Goal: Find specific page/section: Find specific page/section

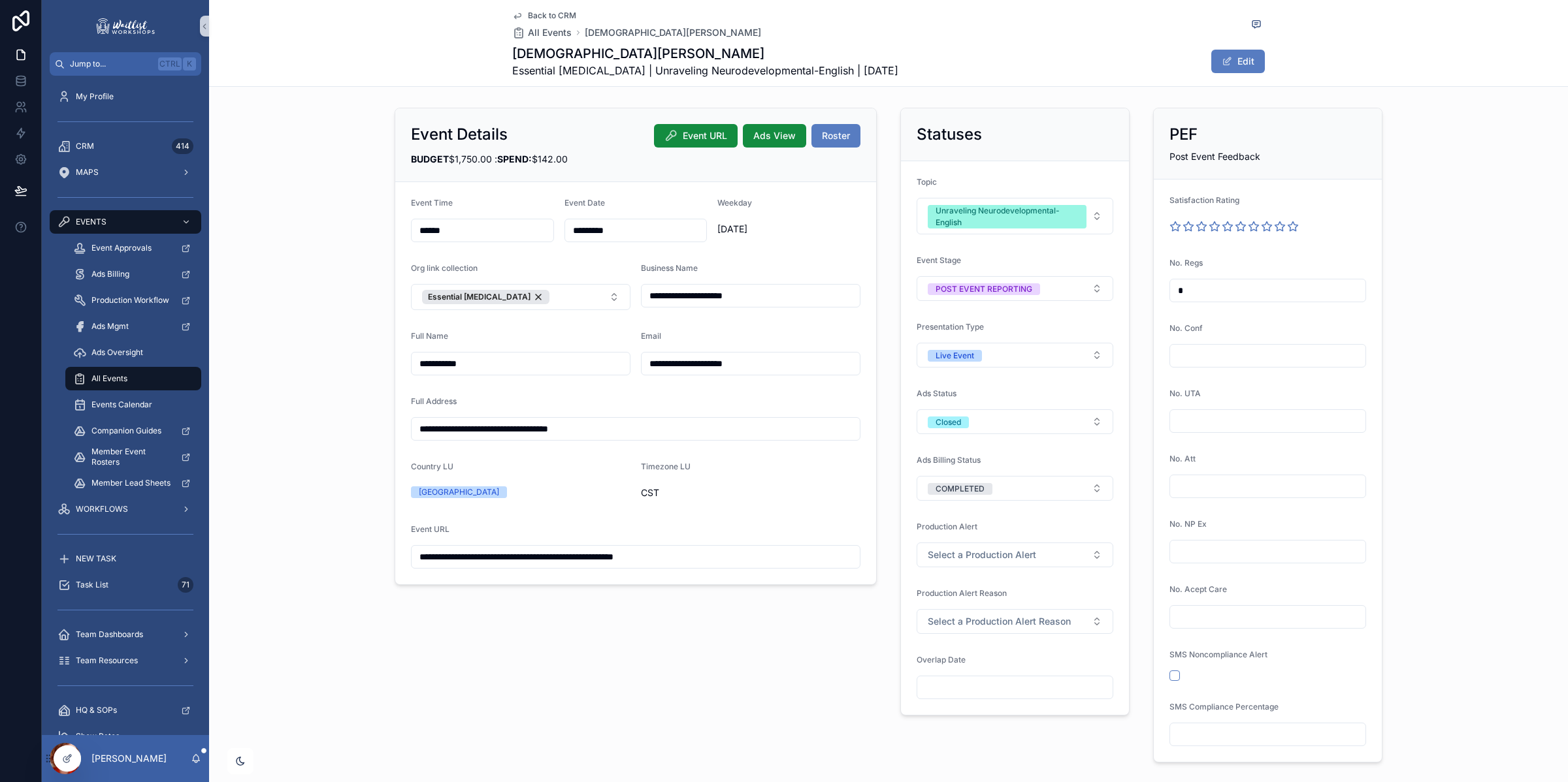
click at [557, 11] on span "Back to CRM" at bounding box center [552, 16] width 48 height 11
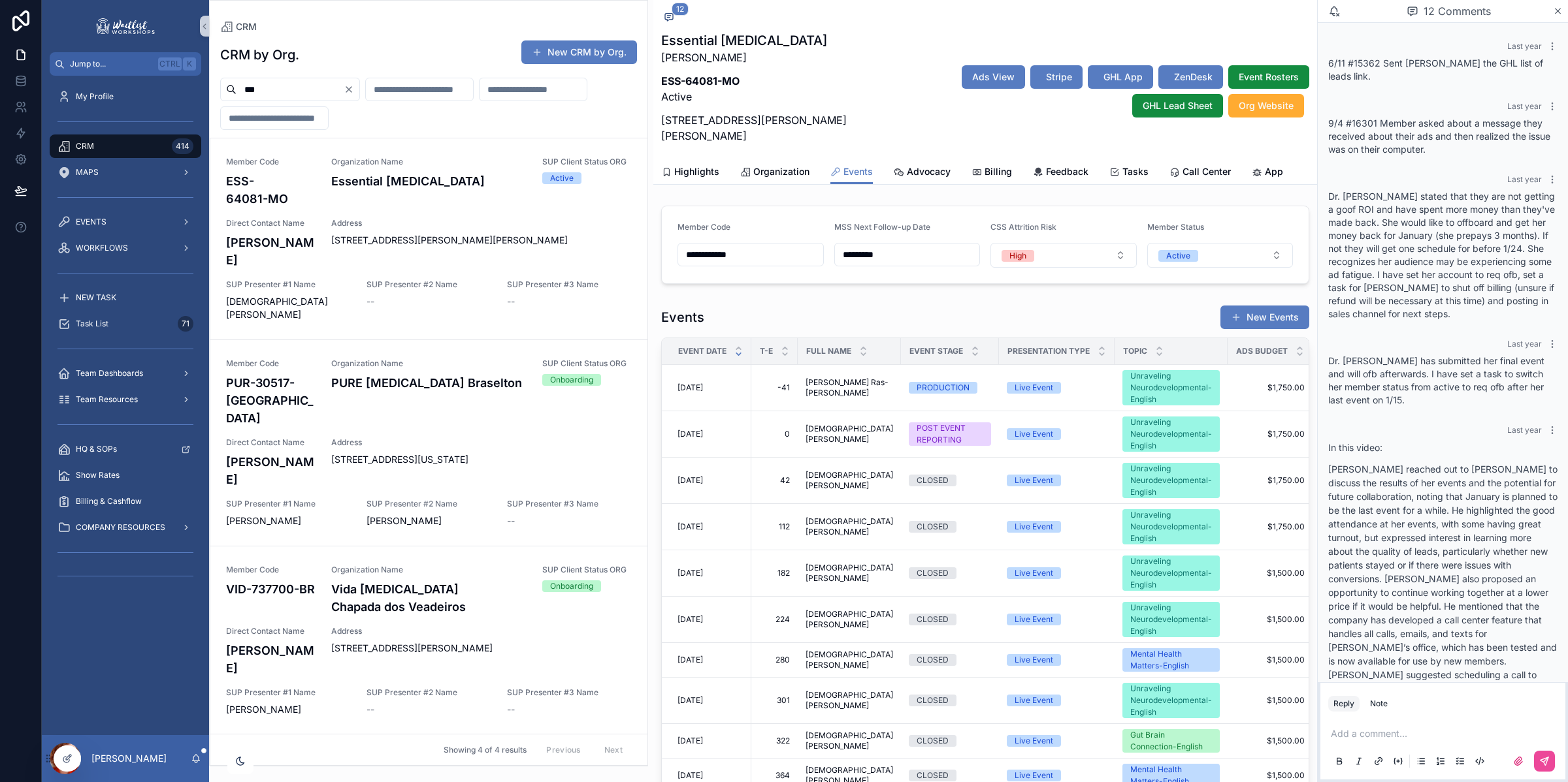
scroll to position [694, 0]
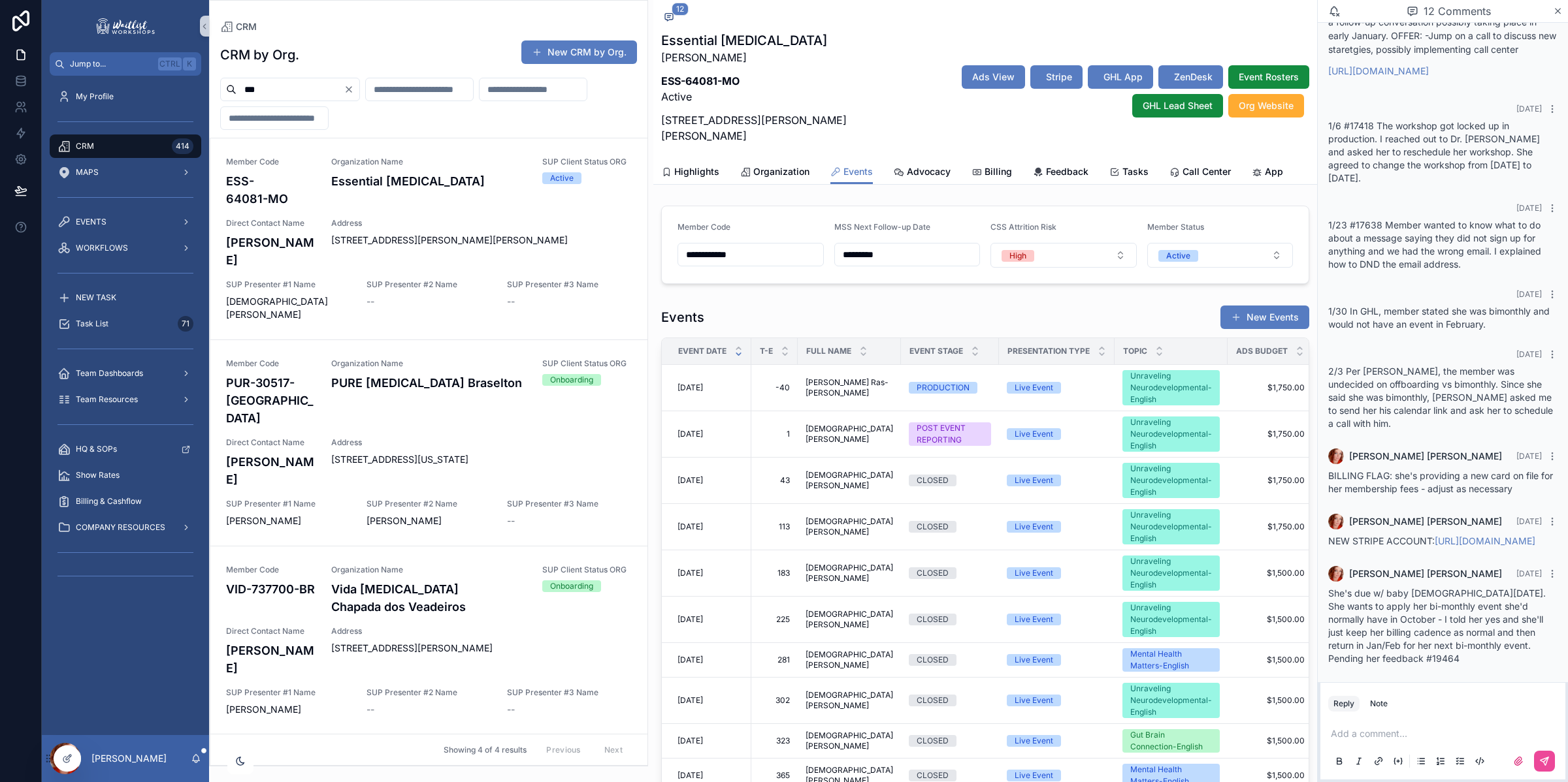
drag, startPoint x: 268, startPoint y: 93, endPoint x: 131, endPoint y: 75, distance: 138.2
click at [131, 75] on div "Jump to... Ctrl K My Profile CRM 414 MAPS EVENTS WORKFLOWS NEW TASK Task List 7…" at bounding box center [805, 391] width 1526 height 782
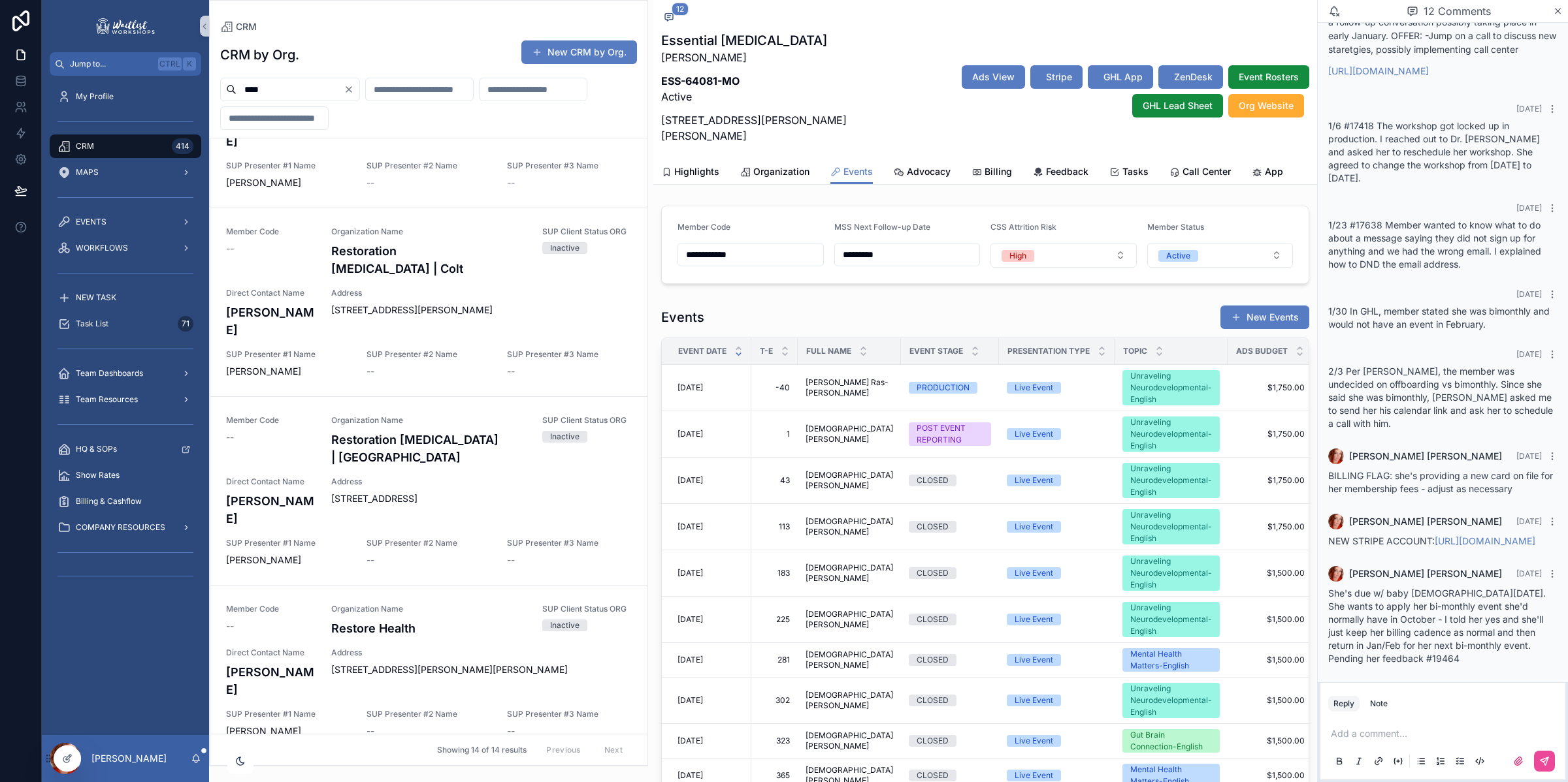
scroll to position [1671, 0]
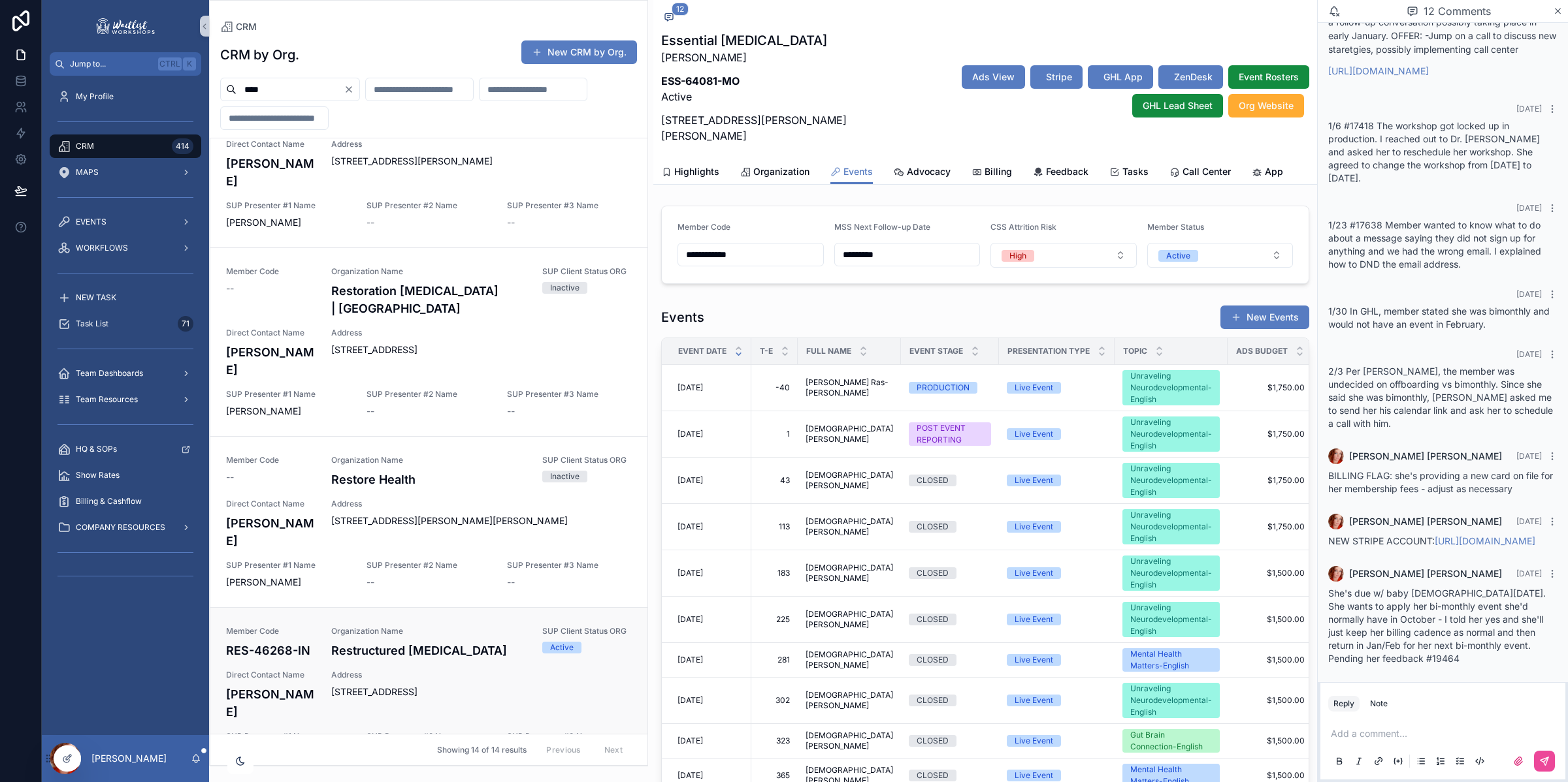
click at [415, 626] on div "Member Code RES-46268-IN Organization Name Restructured [MEDICAL_DATA] SUP Clie…" at bounding box center [429, 693] width 406 height 134
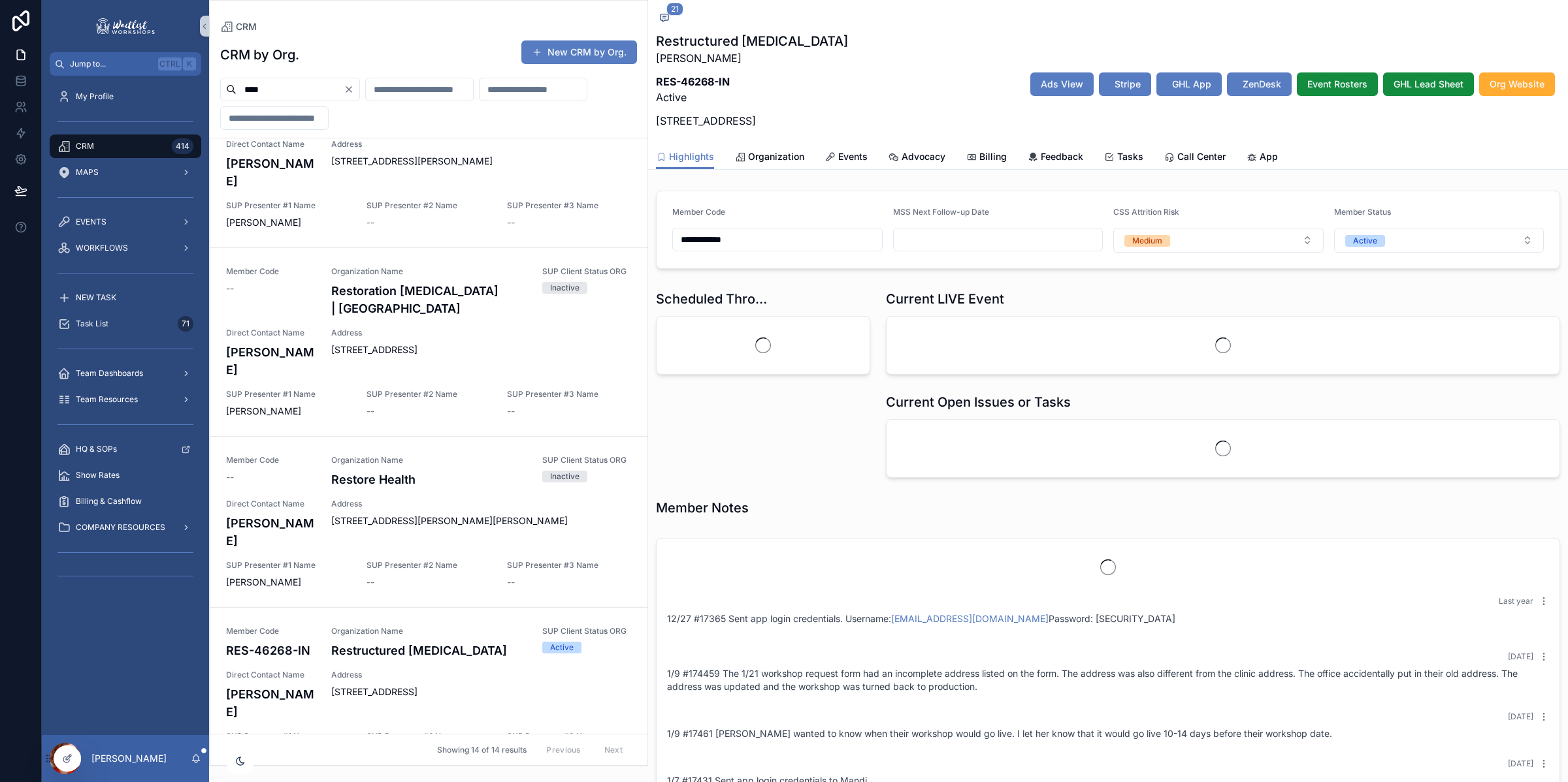
scroll to position [954, 0]
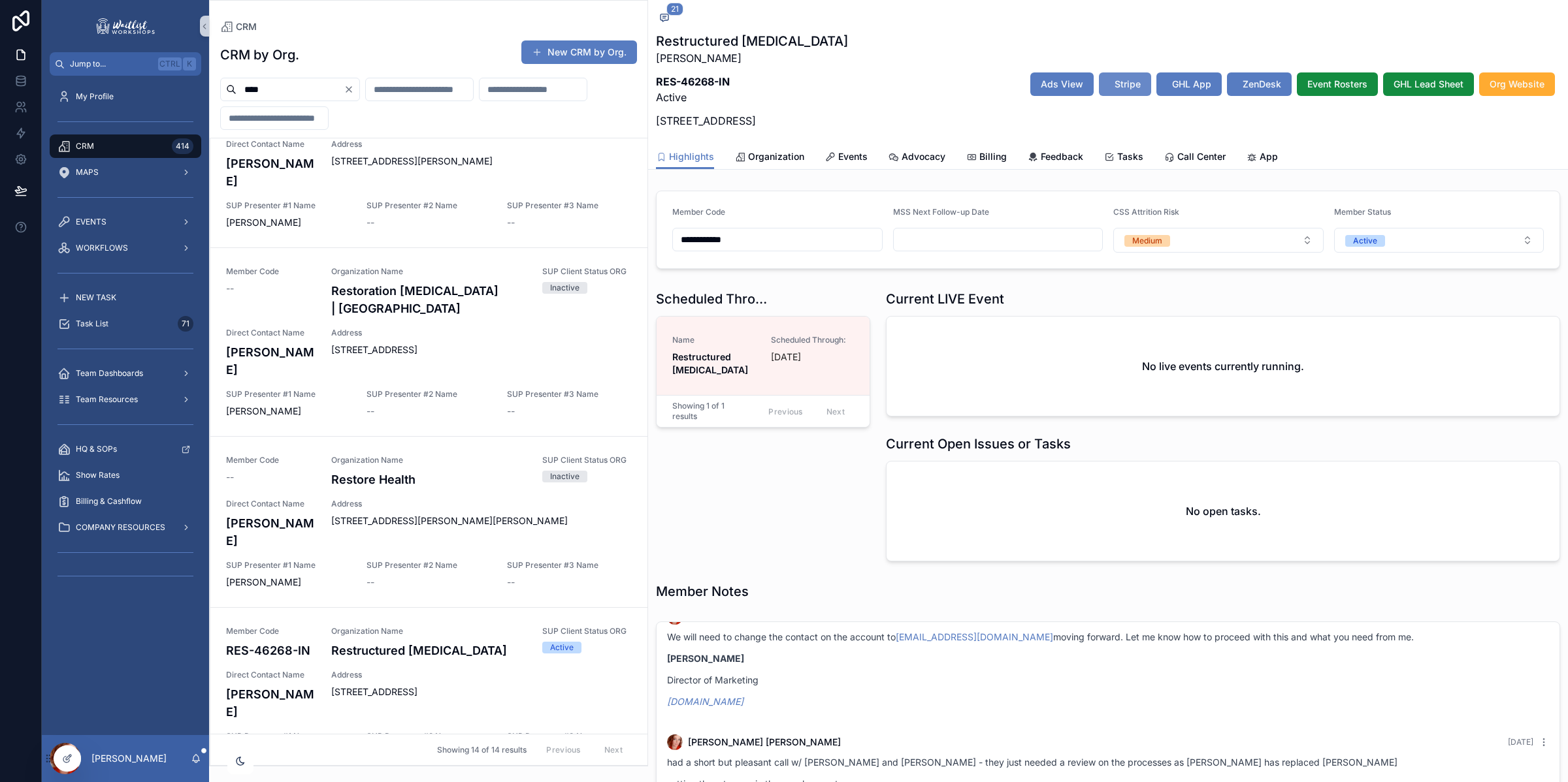
click at [1101, 89] on button "Stripe" at bounding box center [1125, 84] width 53 height 24
drag, startPoint x: 318, startPoint y: 89, endPoint x: -19, endPoint y: 84, distance: 337.0
click at [0, 84] on html "Jump to... Ctrl K My Profile CRM 414 MAPS EVENTS WORKFLOWS NEW TASK Task List 7…" at bounding box center [784, 391] width 1568 height 782
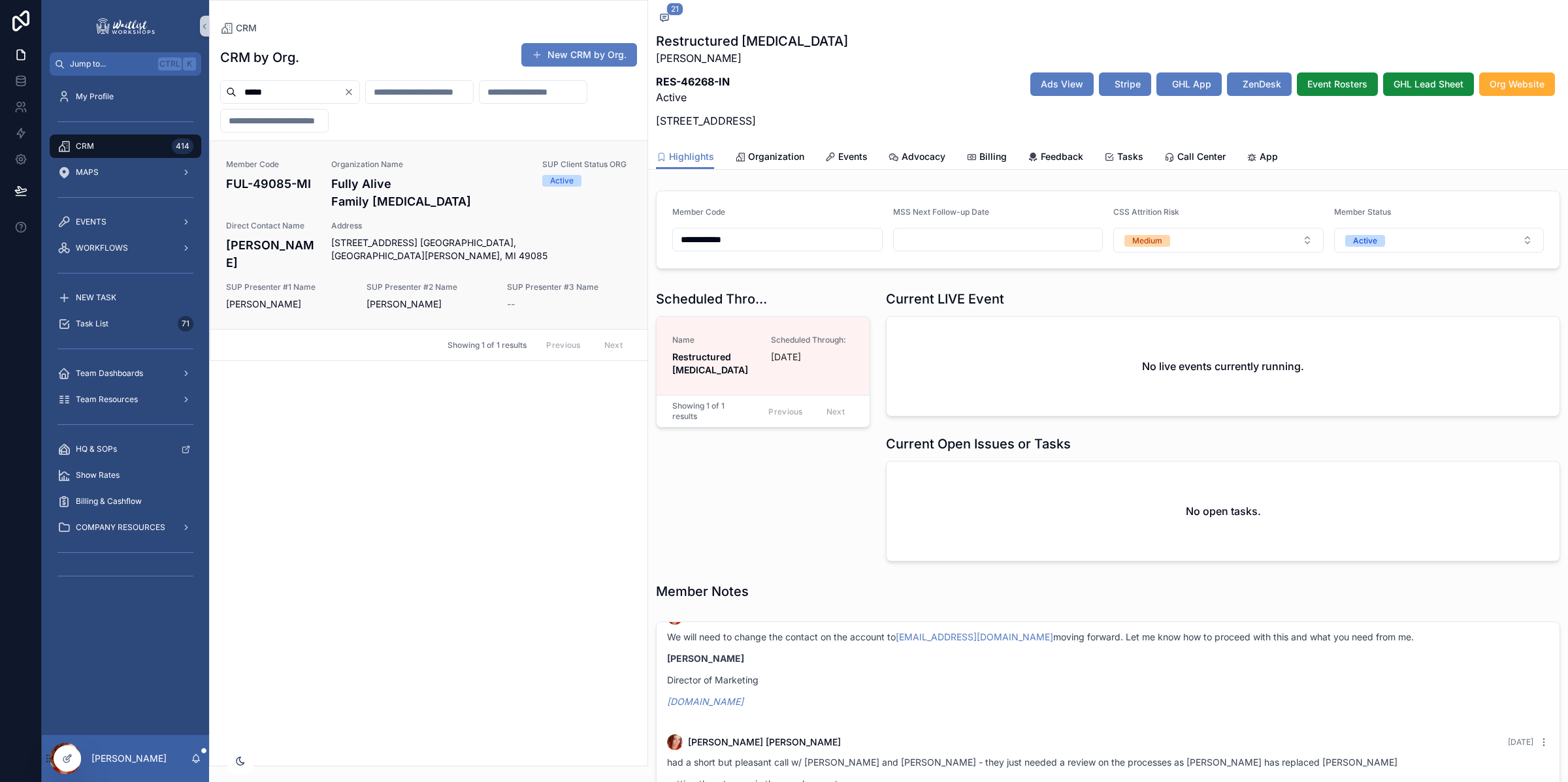
type input "*****"
click at [399, 194] on div "Member Code FUL-49085-MI Organization Name Fully Alive Family [MEDICAL_DATA] SU…" at bounding box center [429, 235] width 406 height 152
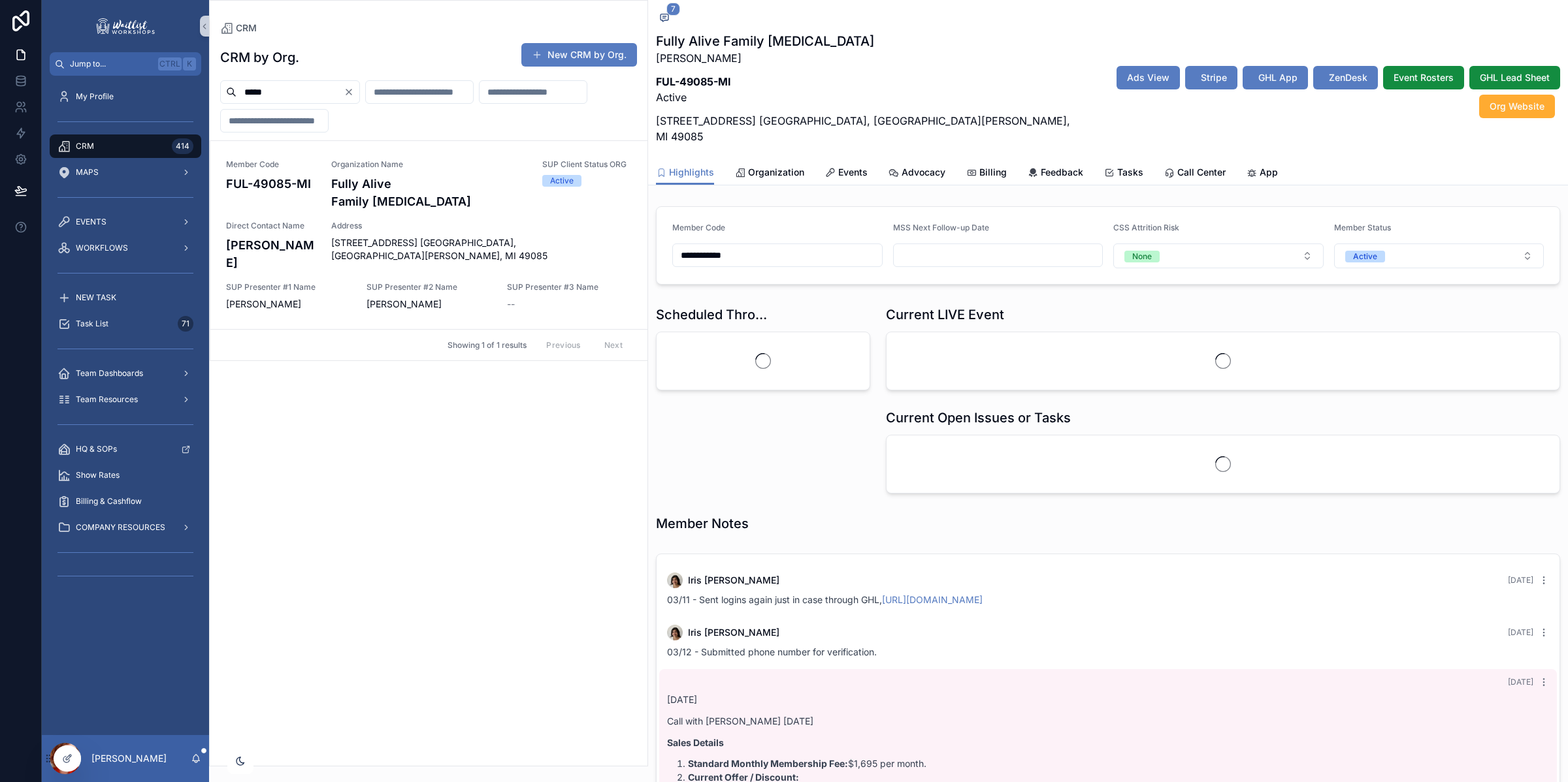
scroll to position [386, 0]
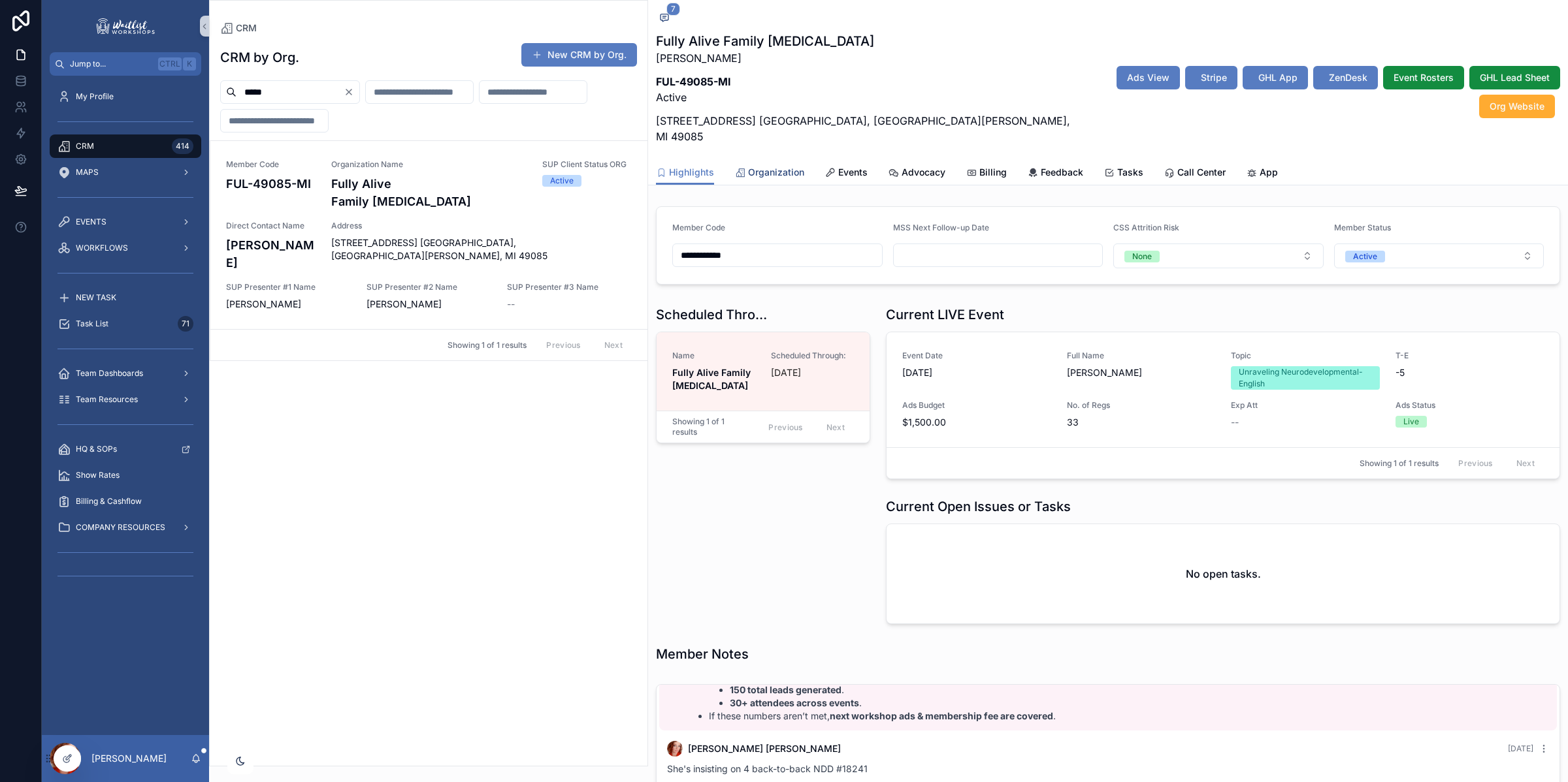
click at [800, 166] on span "Organization" at bounding box center [776, 172] width 56 height 13
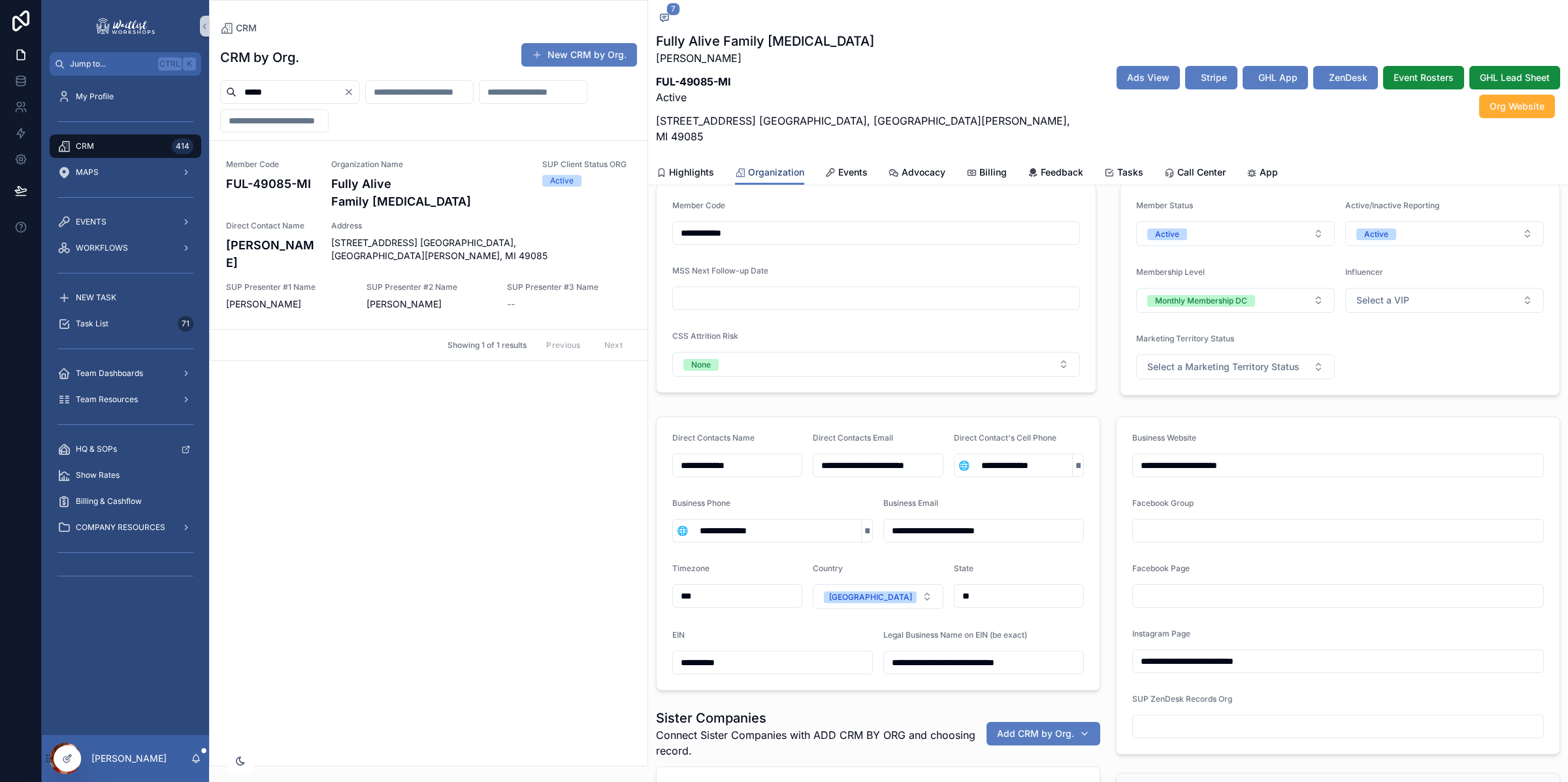
scroll to position [216, 0]
